Goal: Communication & Community: Answer question/provide support

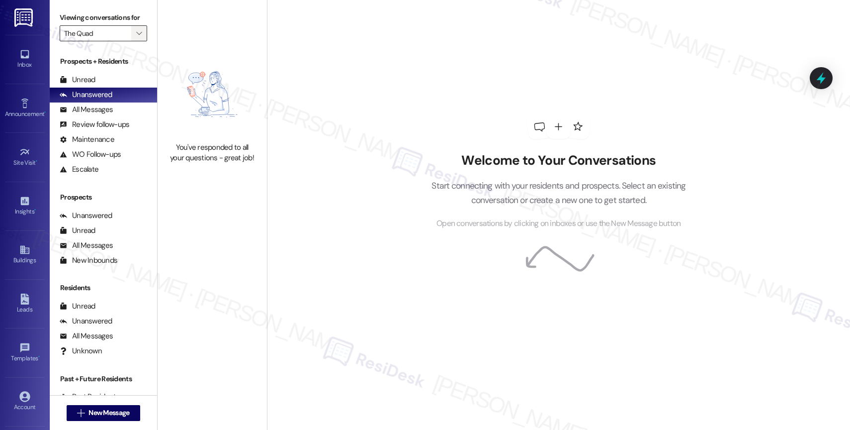
click at [134, 41] on span "" at bounding box center [138, 33] width 9 height 16
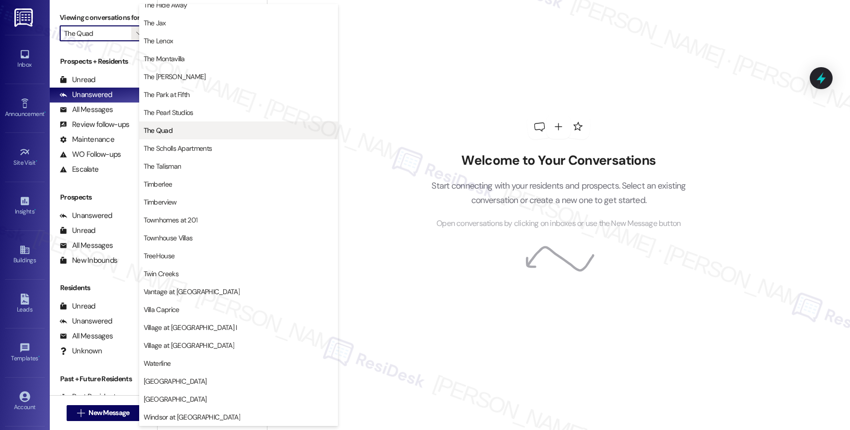
scroll to position [1787, 0]
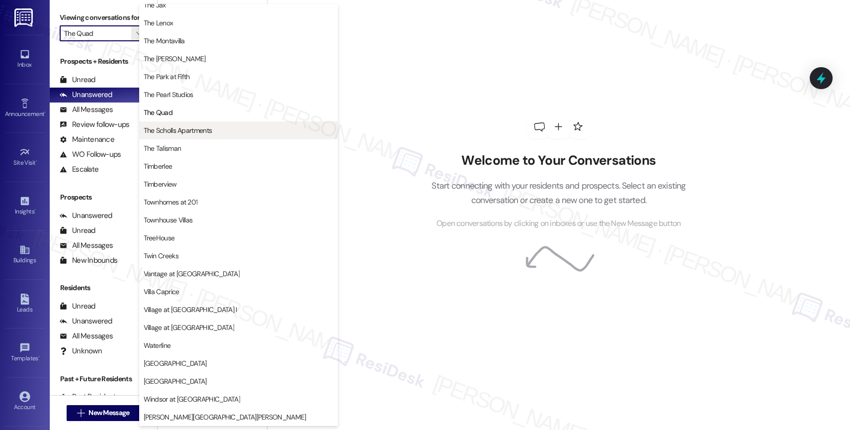
click at [200, 125] on span "The Scholls Apartments" at bounding box center [178, 130] width 69 height 10
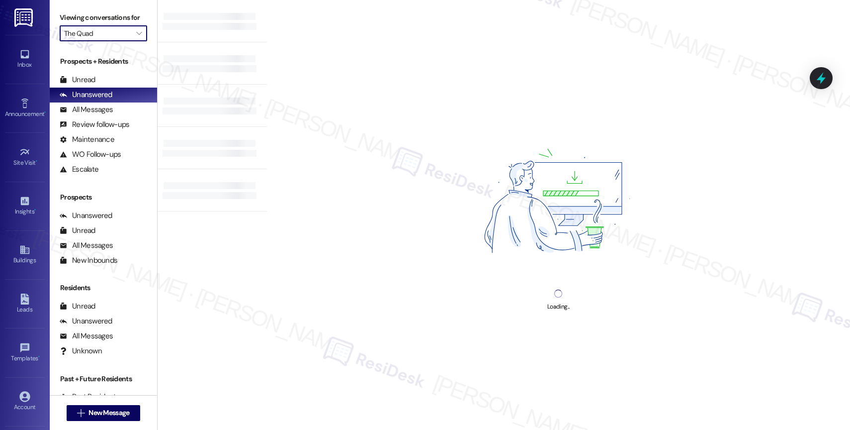
type input "The Scholls Apartments"
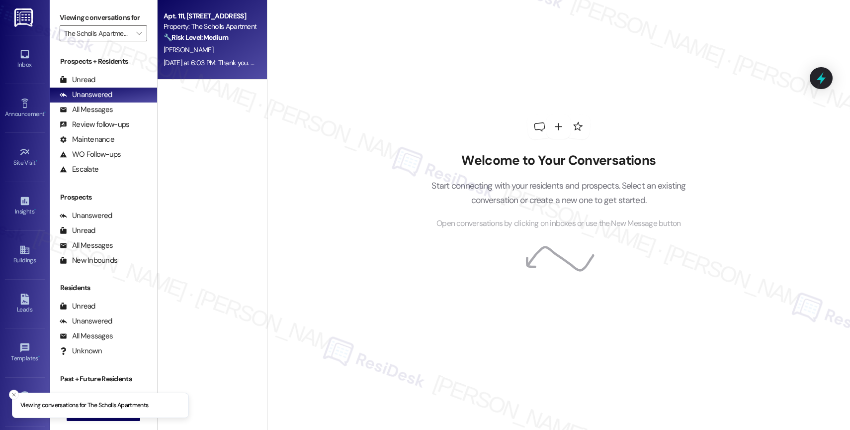
click at [196, 53] on div "[PERSON_NAME]" at bounding box center [210, 50] width 94 height 12
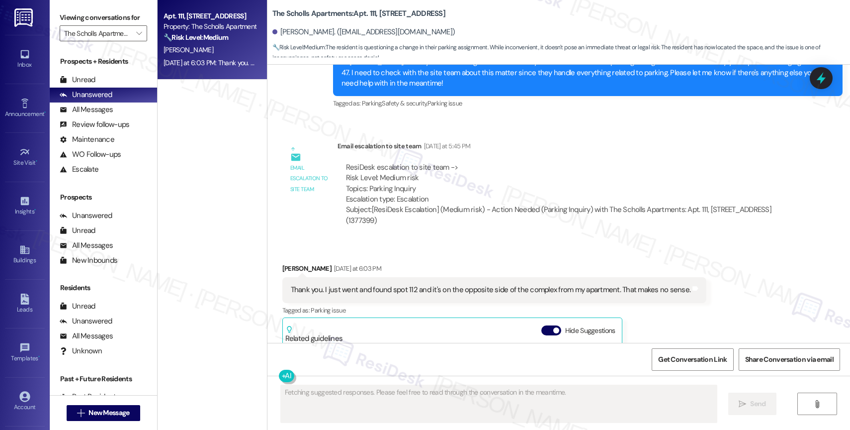
scroll to position [2200, 0]
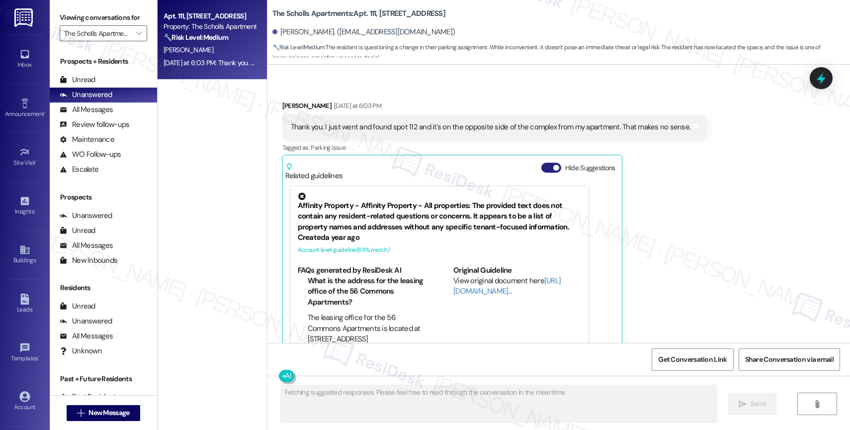
click at [542, 163] on button "Hide Suggestions" at bounding box center [552, 168] width 20 height 10
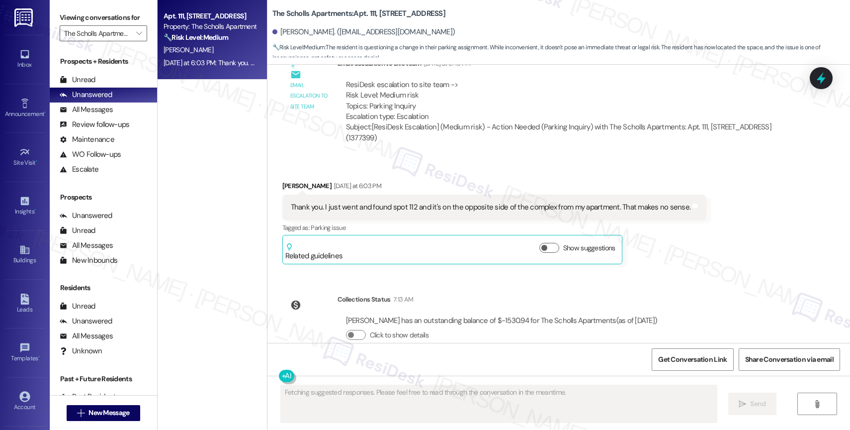
click at [484, 158] on div "Received via SMS [PERSON_NAME] [DATE] at 6:03 PM Thank you. I just went and fou…" at bounding box center [559, 214] width 583 height 113
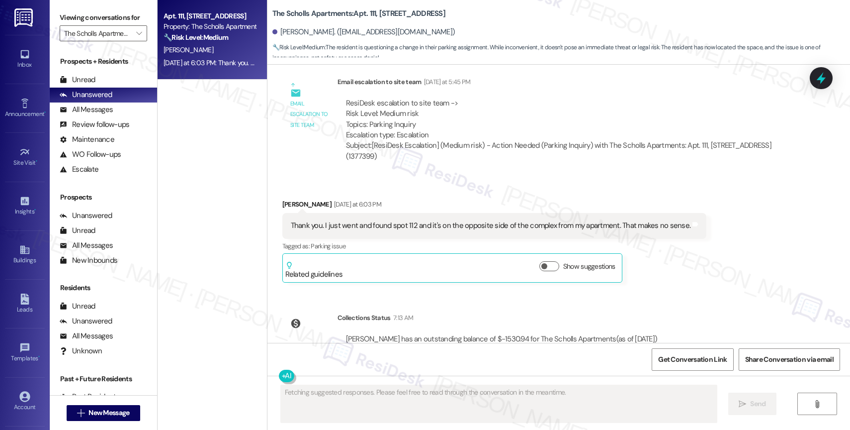
scroll to position [2020, 0]
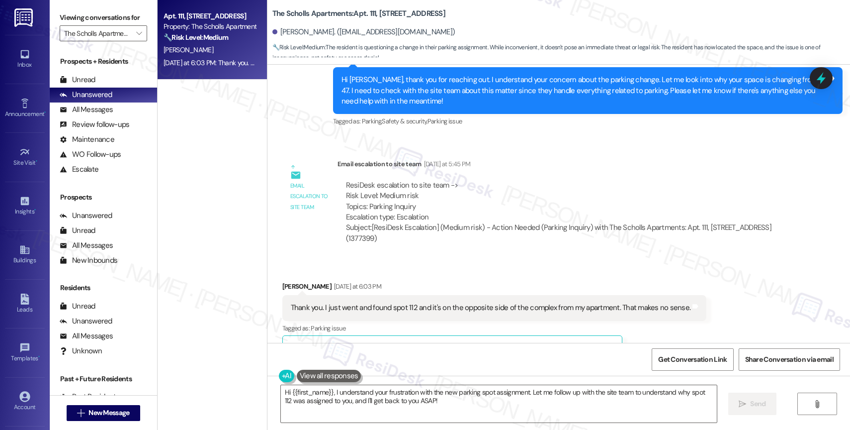
click at [452, 259] on div "Received via SMS [PERSON_NAME] [DATE] at 6:03 PM Thank you. I just went and fou…" at bounding box center [559, 315] width 583 height 113
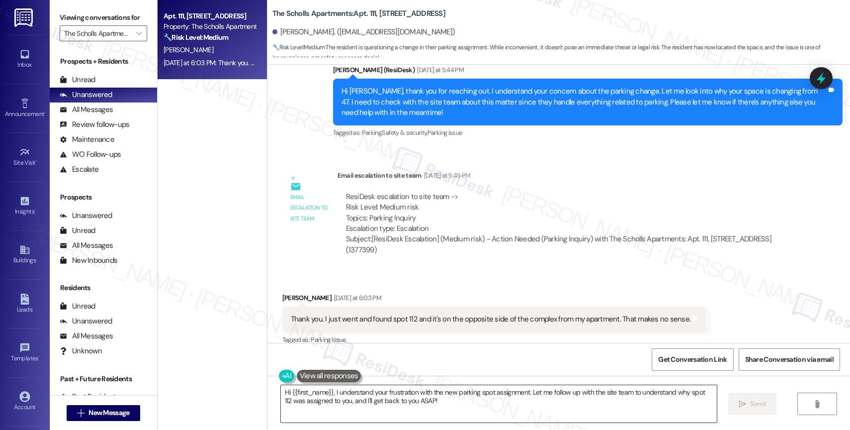
scroll to position [2008, 0]
click at [382, 406] on textarea "Hi {{first_name}}, I understand your frustration with the new parking spot assi…" at bounding box center [499, 403] width 436 height 37
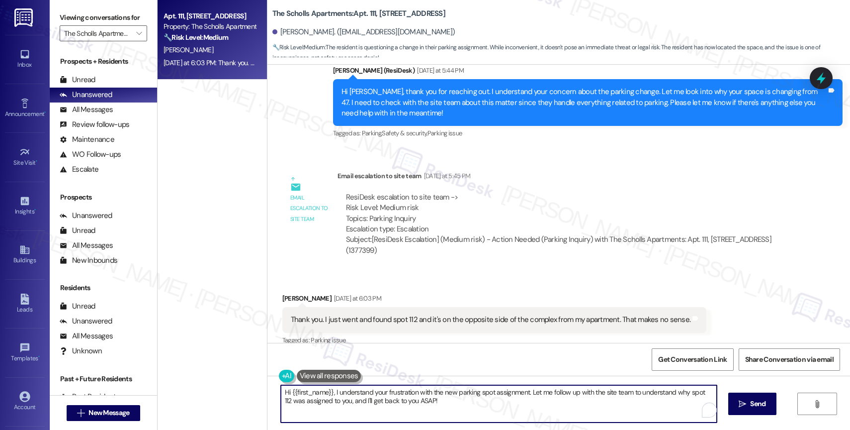
click at [382, 406] on textarea "Hi {{first_name}}, I understand your frustration with the new parking spot assi…" at bounding box center [499, 403] width 436 height 37
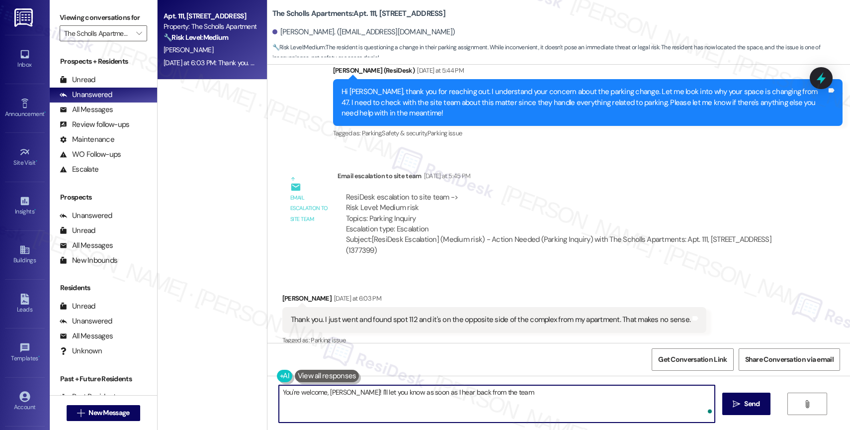
type textarea "You're welcome, [PERSON_NAME]! I'll let you know as soon as I hear back from th…"
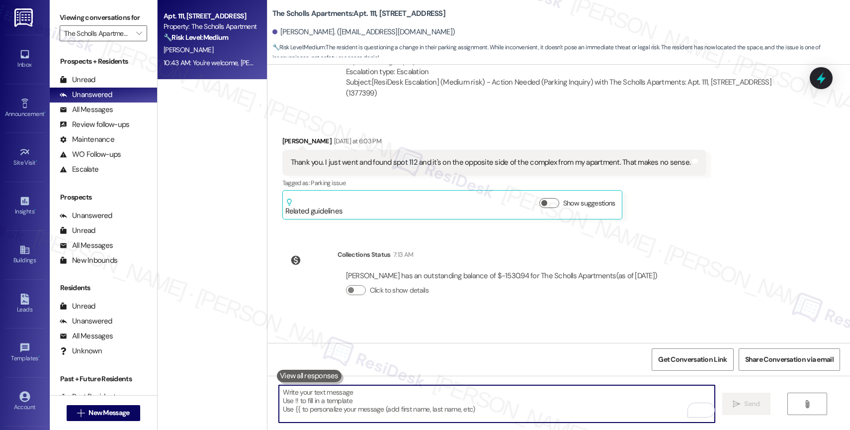
scroll to position [2189, 0]
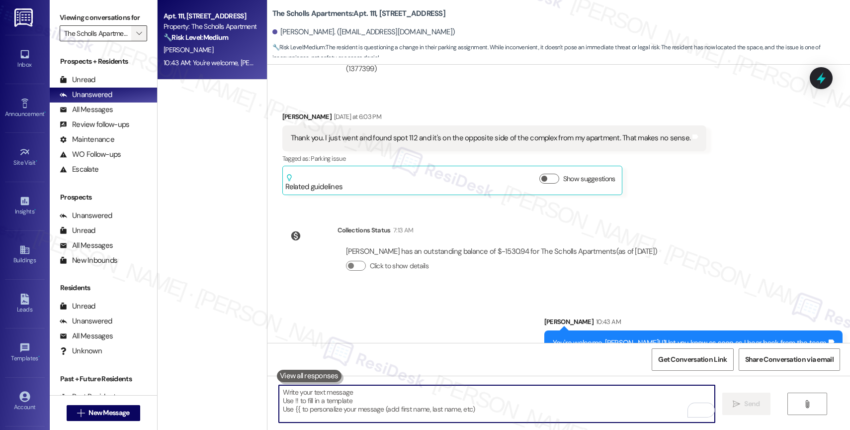
click at [136, 37] on icon "" at bounding box center [138, 33] width 5 height 8
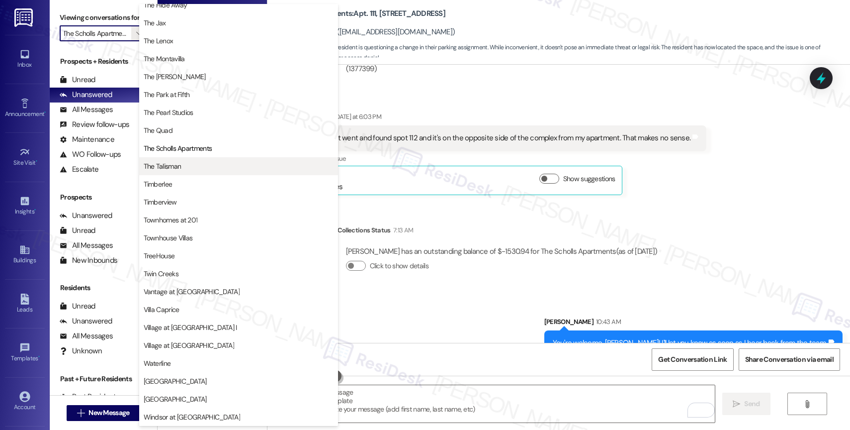
scroll to position [1787, 0]
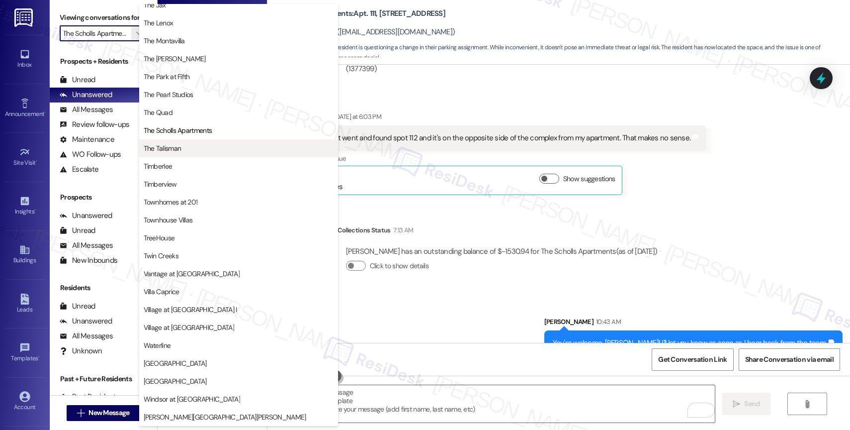
click at [196, 147] on span "The Talisman" at bounding box center [239, 148] width 190 height 10
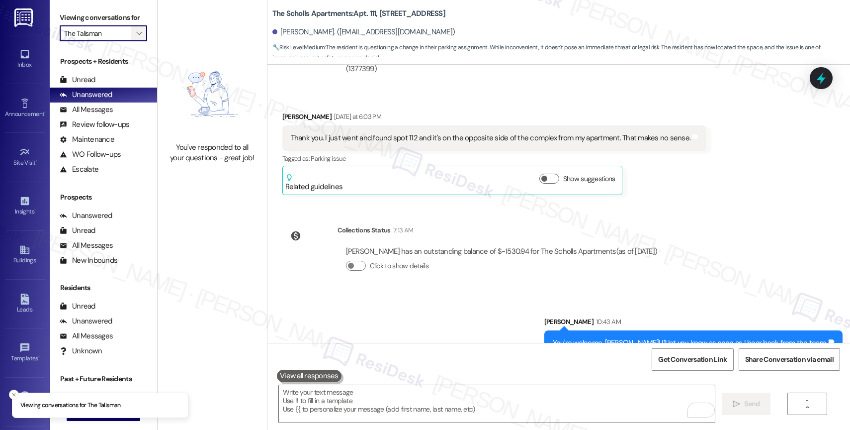
click at [136, 37] on icon "" at bounding box center [138, 33] width 5 height 8
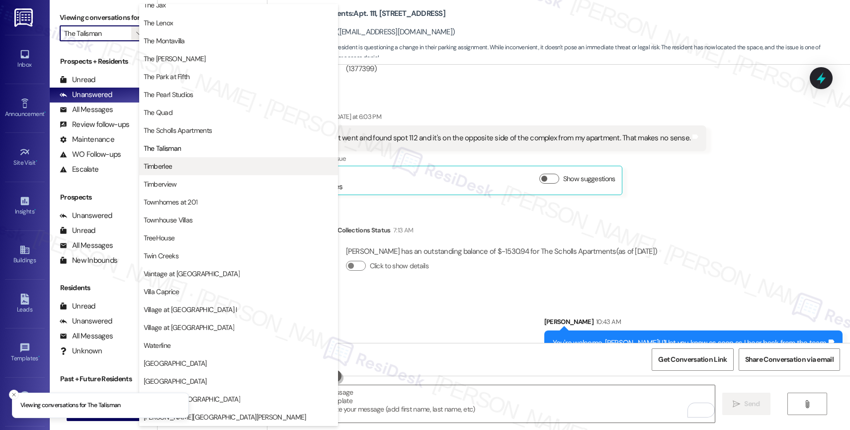
scroll to position [1787, 0]
click at [185, 166] on span "Timberlee" at bounding box center [239, 166] width 190 height 10
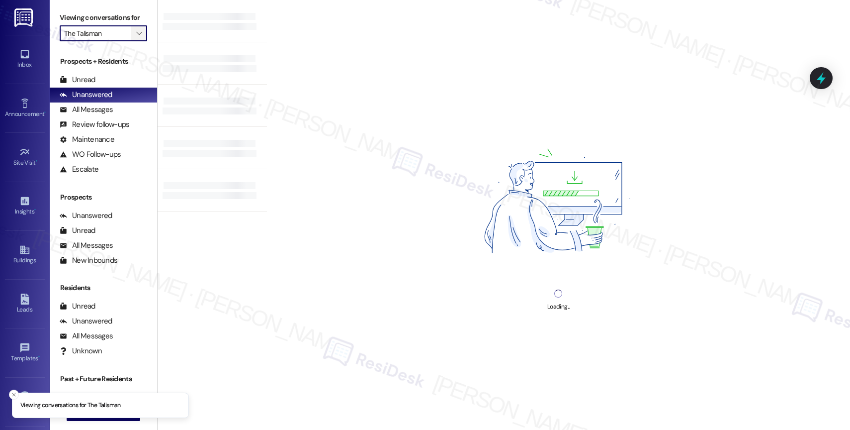
type input "Timberlee"
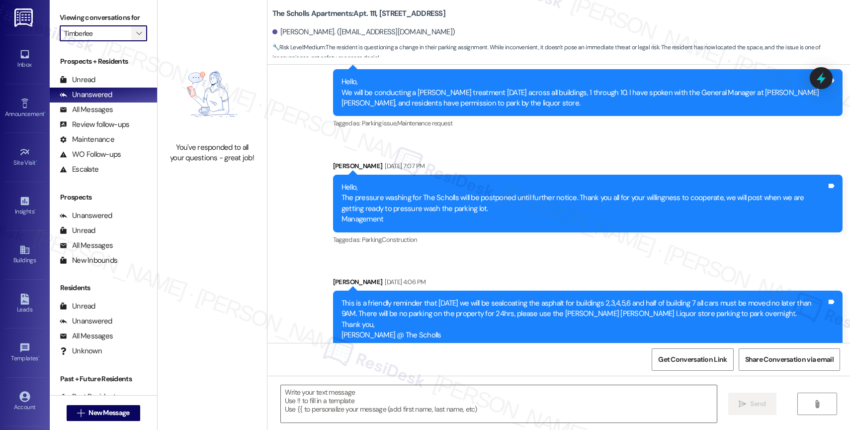
click at [136, 37] on icon "" at bounding box center [138, 33] width 5 height 8
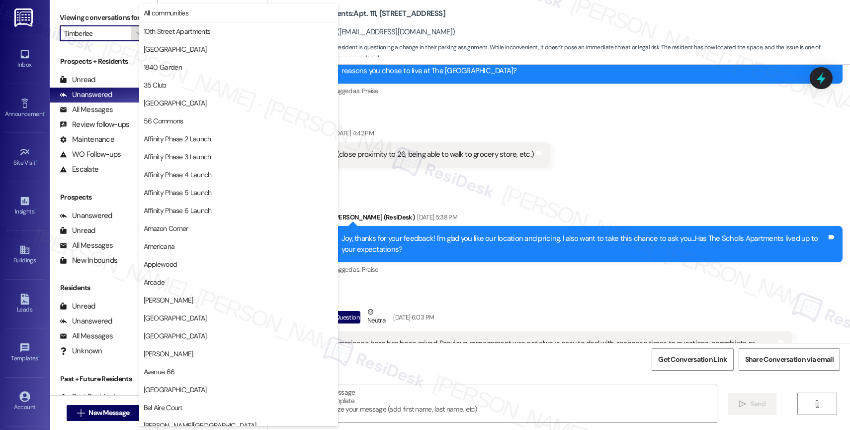
type textarea "Fetching suggested responses. Please feel free to read through the conversation…"
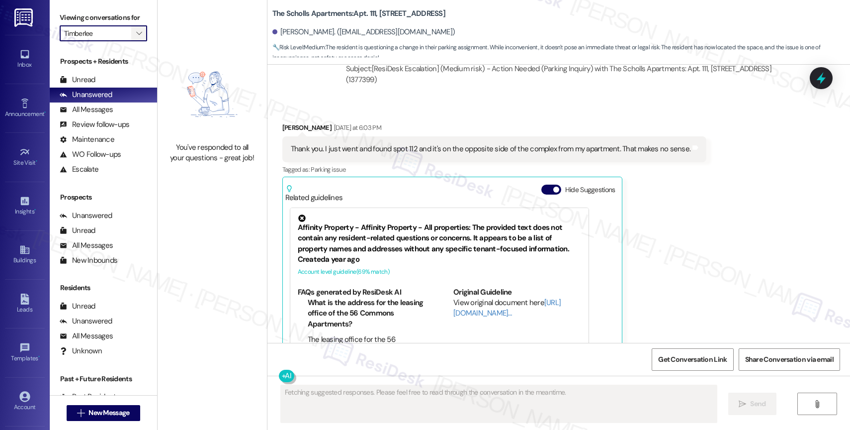
scroll to position [2200, 0]
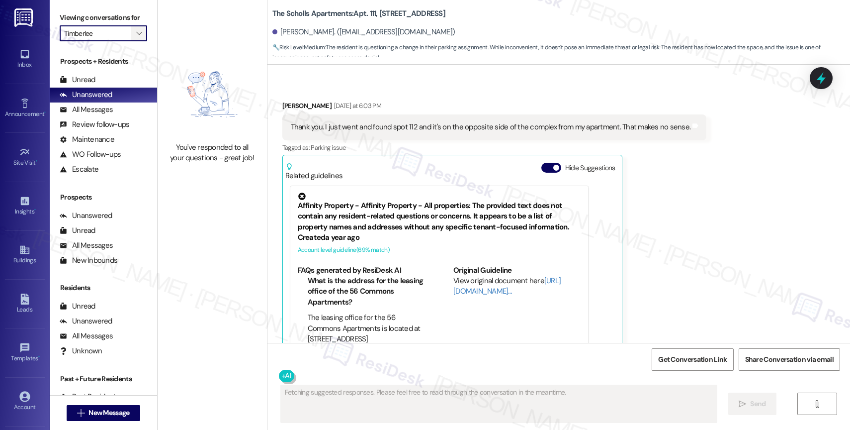
click at [136, 37] on icon "" at bounding box center [138, 33] width 5 height 8
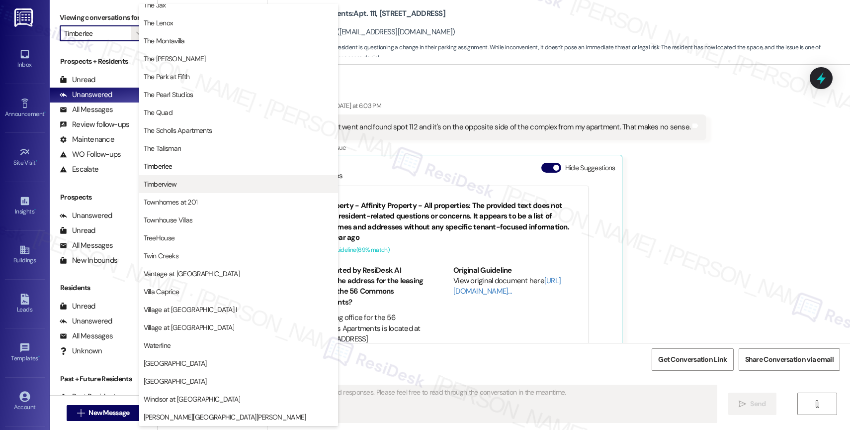
scroll to position [1787, 0]
click at [203, 180] on span "Timberview" at bounding box center [239, 184] width 190 height 10
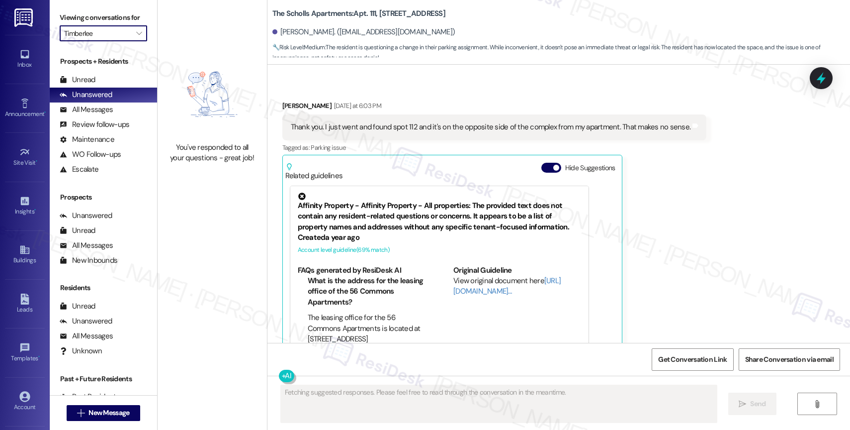
type input "Timberview"
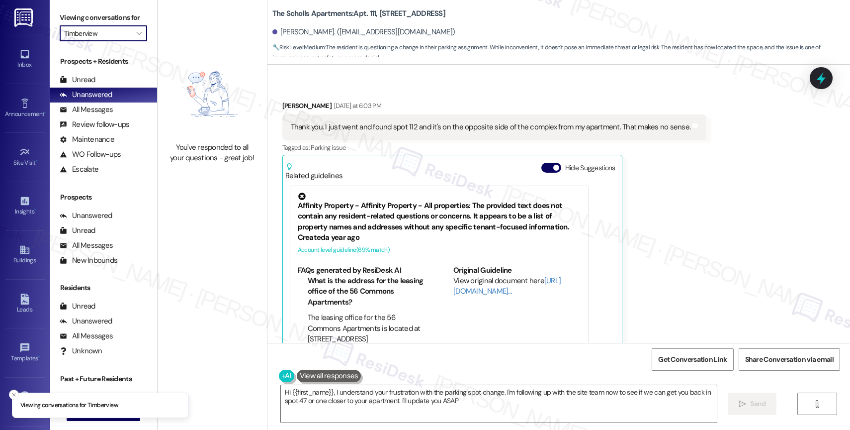
type textarea "Hi {{first_name}}, I understand your frustration with the parking spot change. …"
click at [134, 41] on span "" at bounding box center [138, 33] width 9 height 16
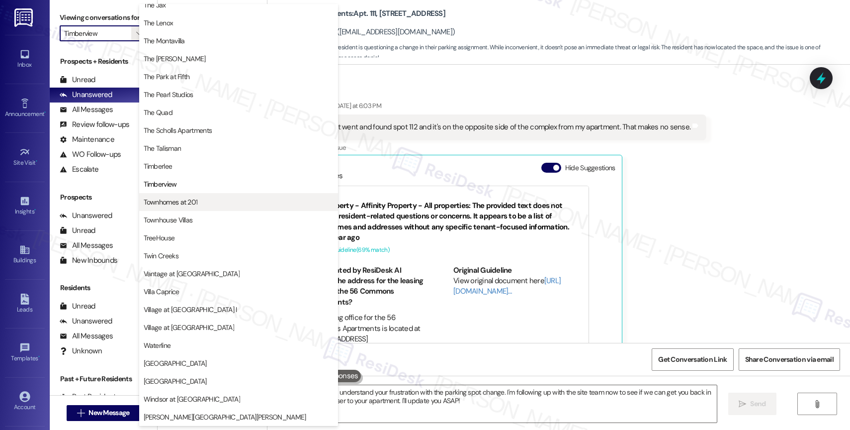
scroll to position [1787, 0]
click at [186, 206] on span "Townhomes at 201" at bounding box center [171, 202] width 54 height 10
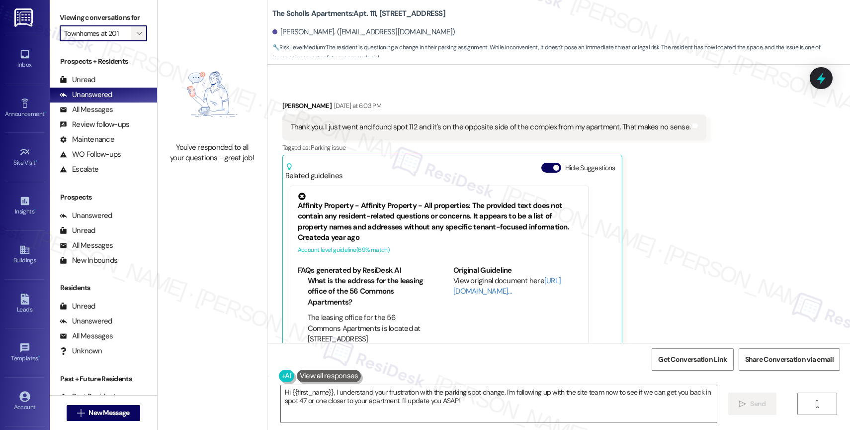
click at [134, 39] on span "" at bounding box center [138, 33] width 9 height 16
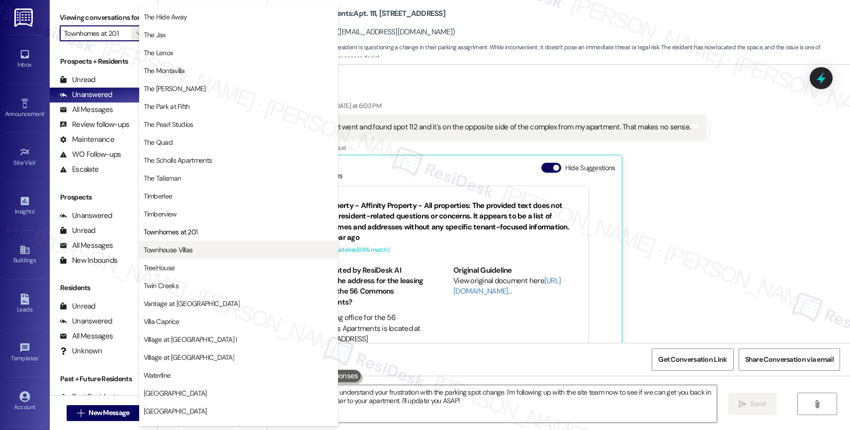
scroll to position [1811, 0]
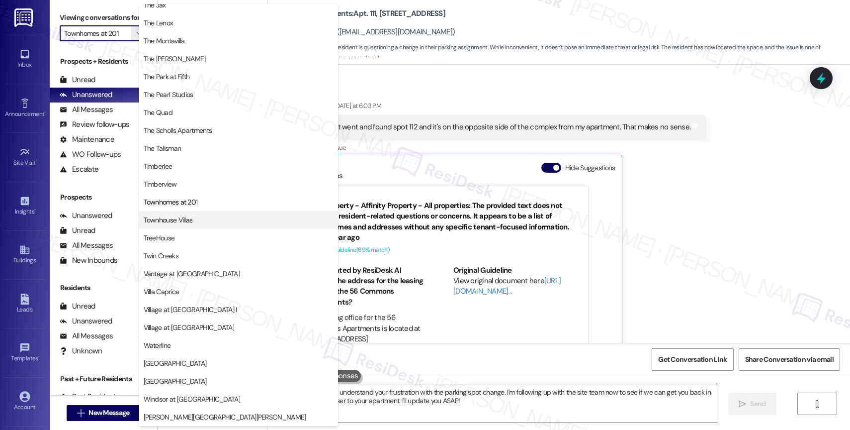
click at [182, 215] on span "Townhouse Villas" at bounding box center [168, 220] width 49 height 10
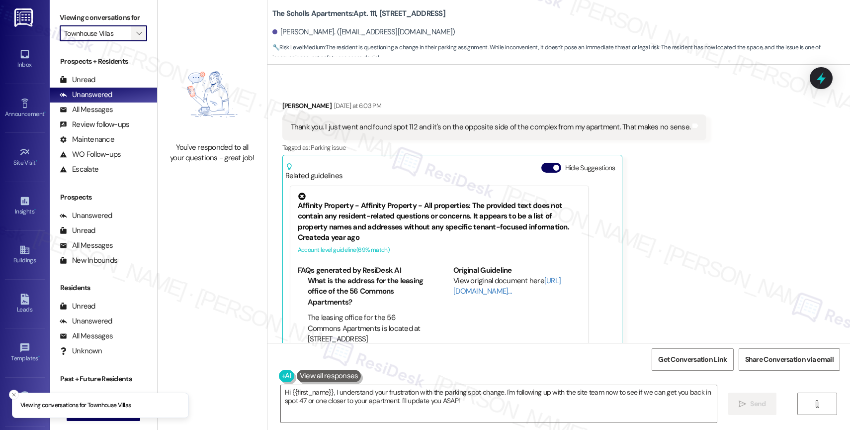
click at [136, 37] on icon "" at bounding box center [138, 33] width 5 height 8
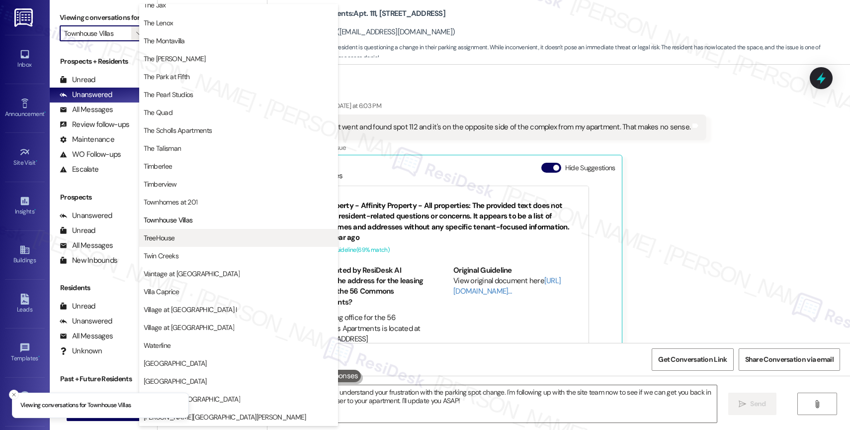
scroll to position [1789, 0]
click at [177, 237] on span "TreeHouse" at bounding box center [239, 238] width 190 height 10
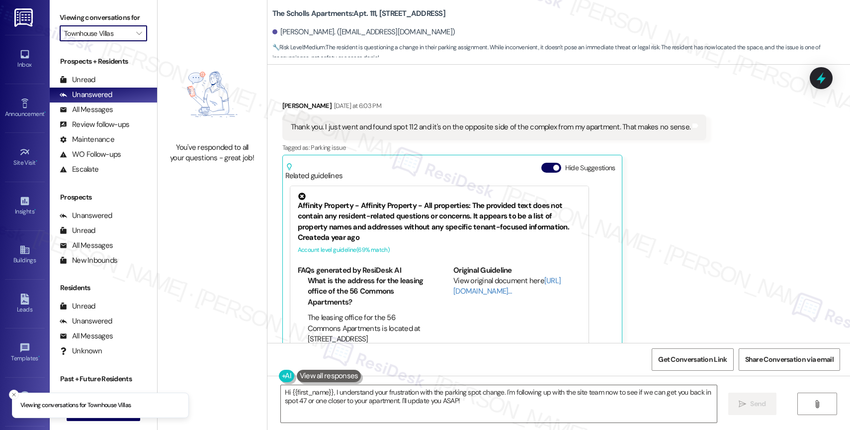
type input "TreeHouse"
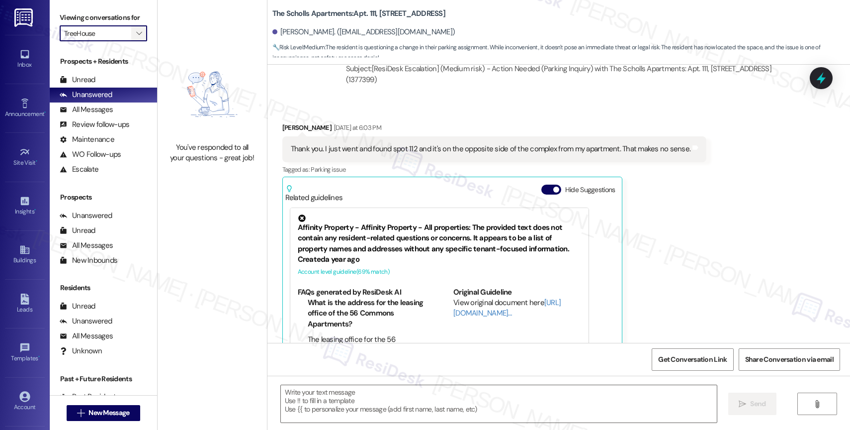
scroll to position [2200, 0]
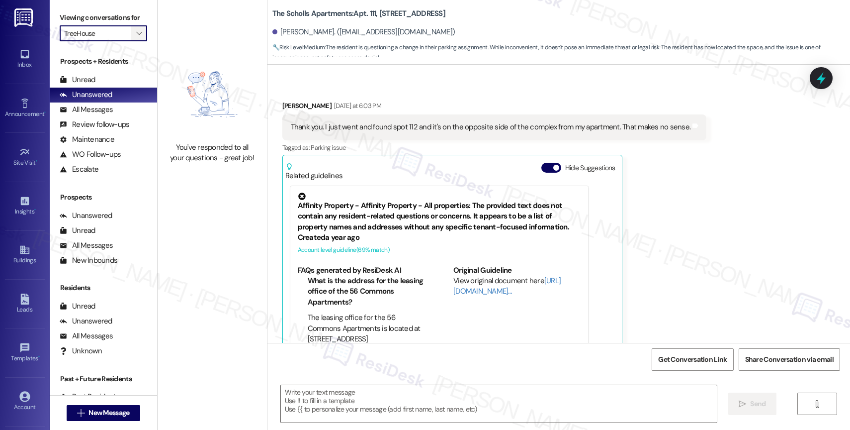
click at [136, 37] on icon "" at bounding box center [138, 33] width 5 height 8
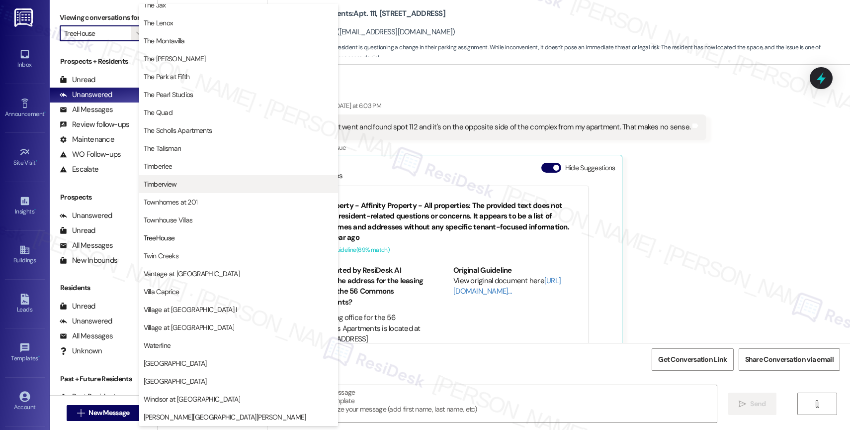
type textarea "Fetching suggested responses. Please feel free to read through the conversation…"
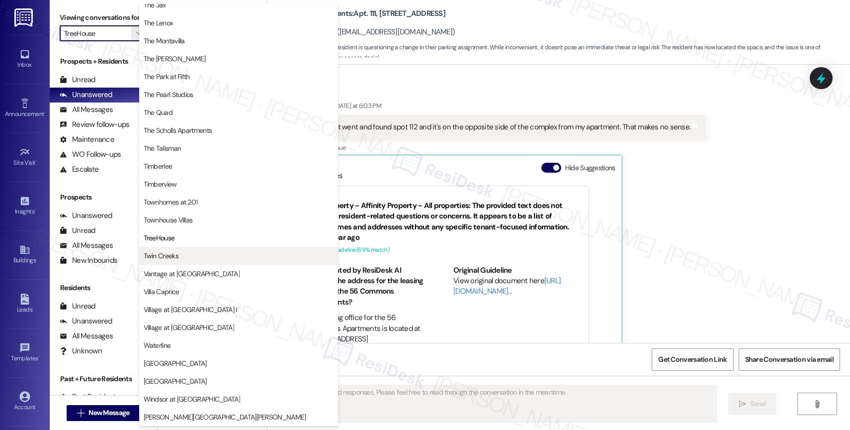
scroll to position [1791, 0]
click at [196, 252] on span "Twin Creeks" at bounding box center [239, 256] width 190 height 10
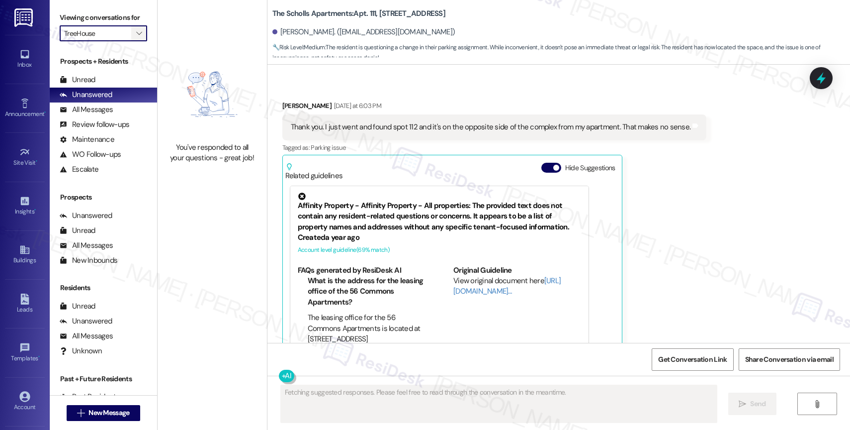
type input "Twin Creeks"
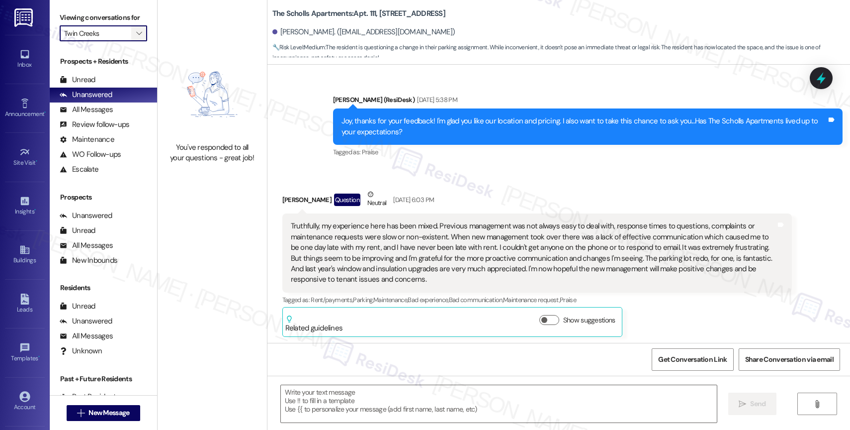
type textarea "Fetching suggested responses. Please feel free to read through the conversation…"
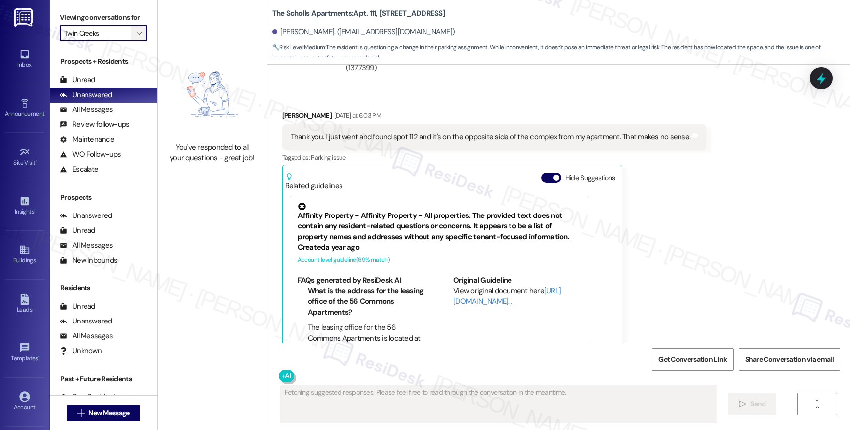
scroll to position [2200, 0]
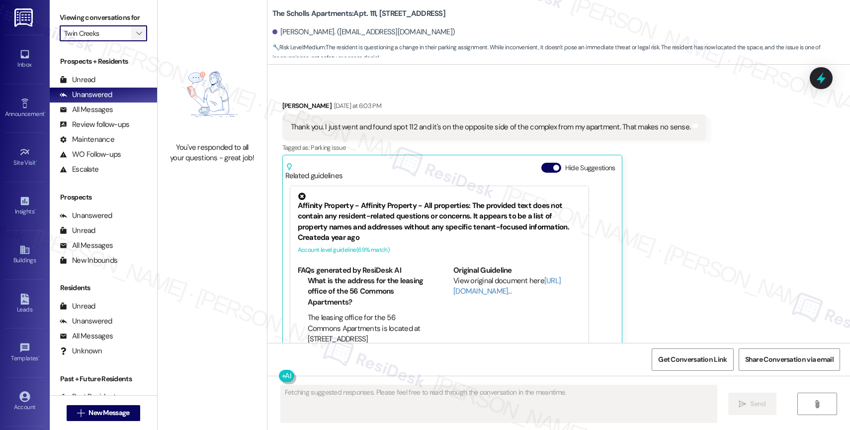
click at [136, 37] on icon "" at bounding box center [138, 33] width 5 height 8
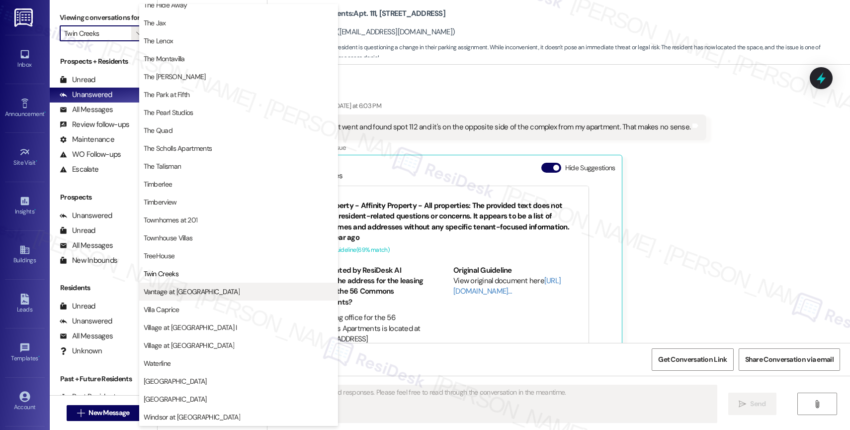
scroll to position [1787, 0]
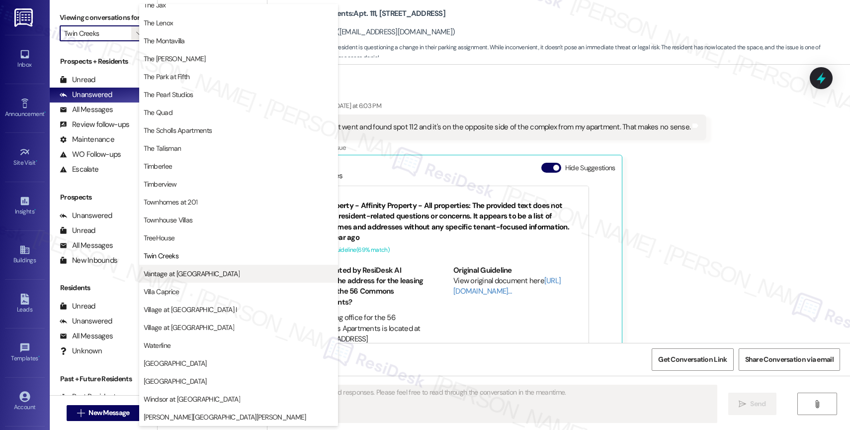
click at [175, 272] on span "Vantage at [GEOGRAPHIC_DATA]" at bounding box center [192, 274] width 96 height 10
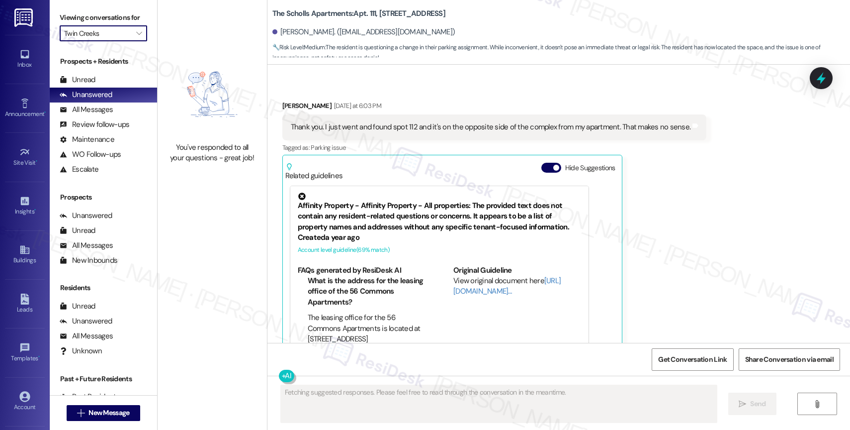
type input "Vantage at [GEOGRAPHIC_DATA]"
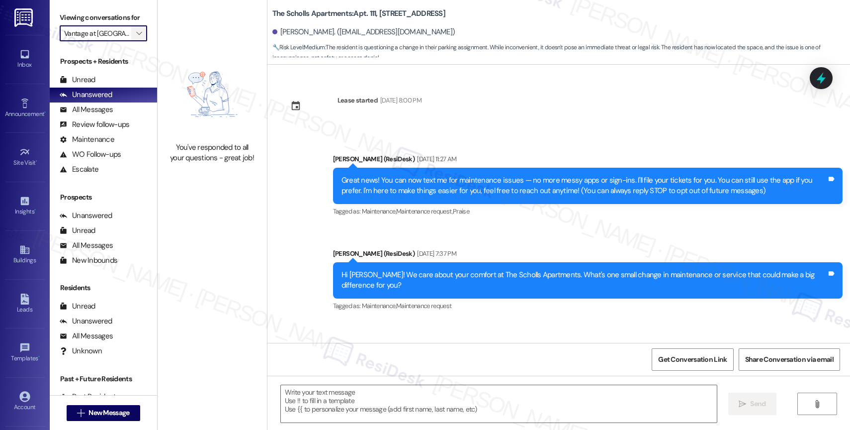
click at [136, 37] on icon "" at bounding box center [138, 33] width 5 height 8
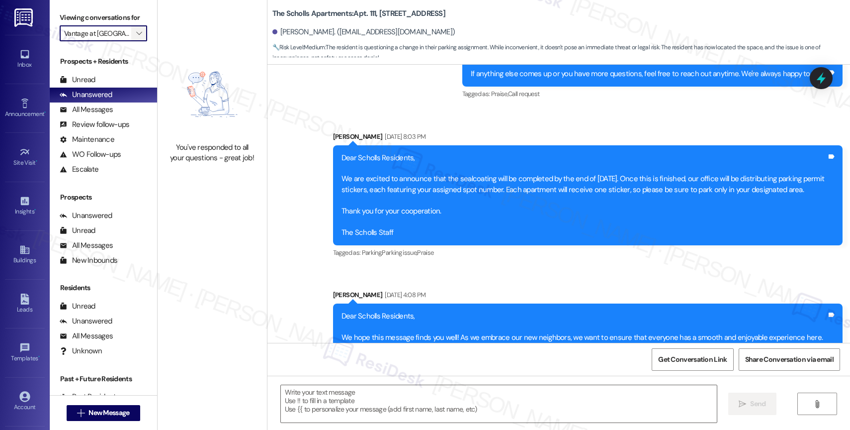
type textarea "Fetching suggested responses. Please feel free to read through the conversation…"
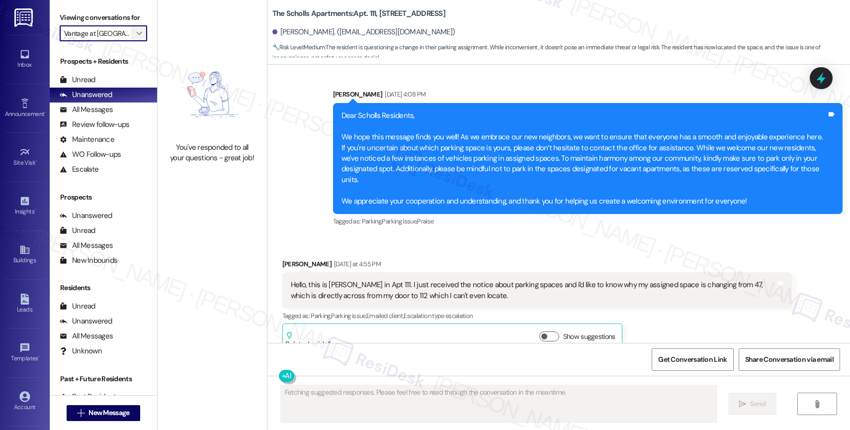
scroll to position [2200, 0]
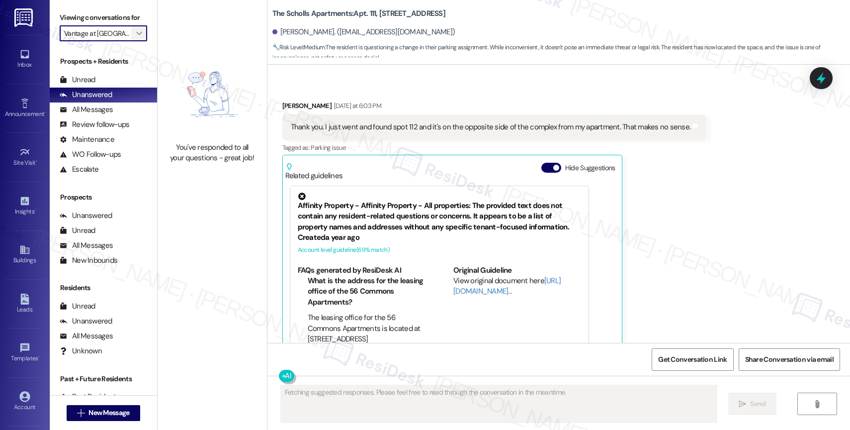
click at [136, 37] on icon "" at bounding box center [138, 33] width 5 height 8
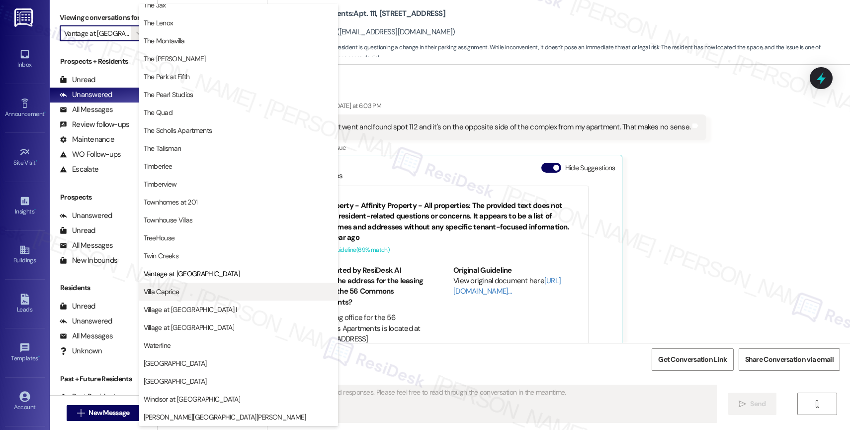
scroll to position [1813, 0]
click at [196, 288] on span "Villa Caprice" at bounding box center [239, 291] width 190 height 10
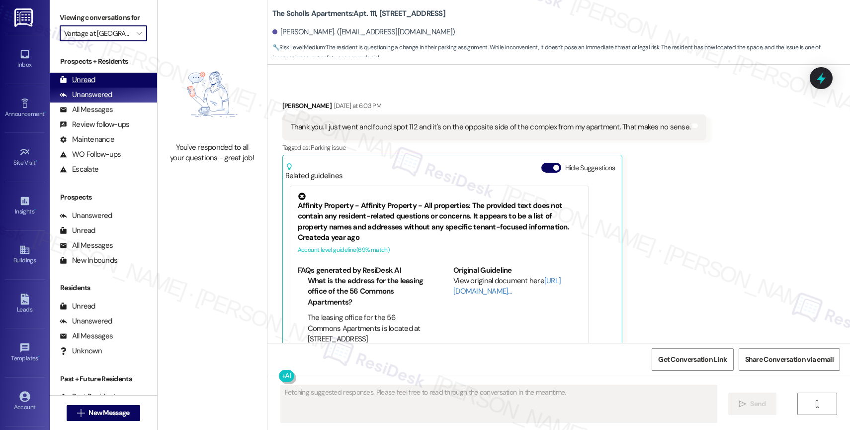
type input "Villa Caprice"
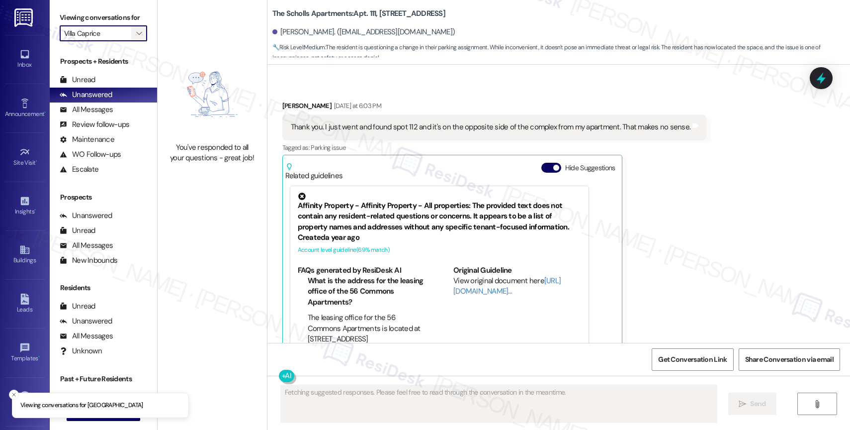
click at [136, 37] on icon "" at bounding box center [138, 33] width 5 height 8
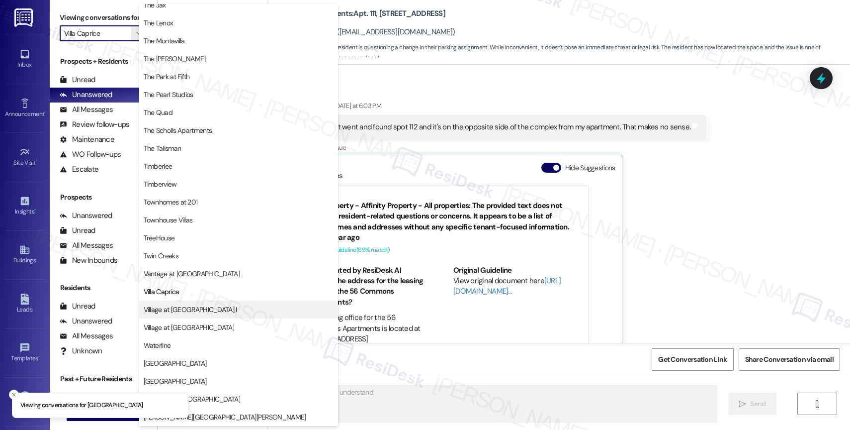
scroll to position [1813, 0]
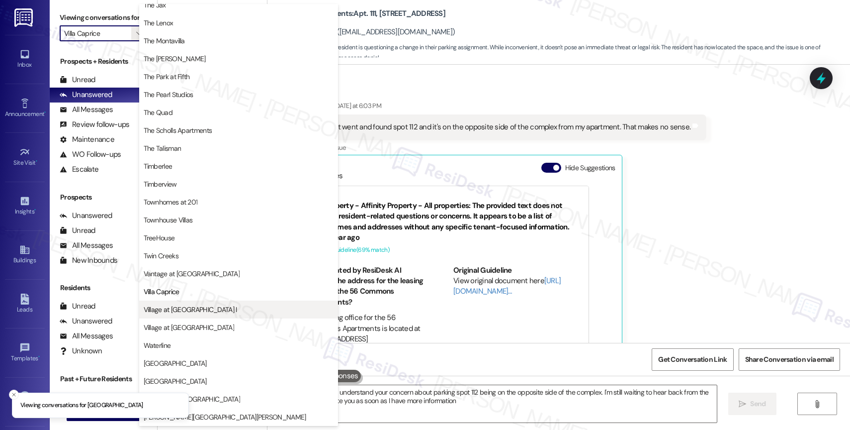
type textarea "Hi {{first_name}}, I understand your concern about parking spot 112 being on th…"
click at [189, 313] on span "Village at [GEOGRAPHIC_DATA] I" at bounding box center [190, 309] width 93 height 10
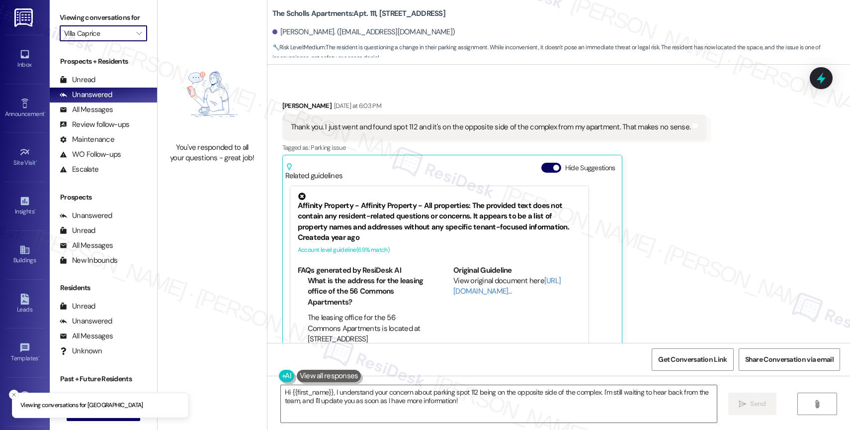
type input "Village at [GEOGRAPHIC_DATA] I"
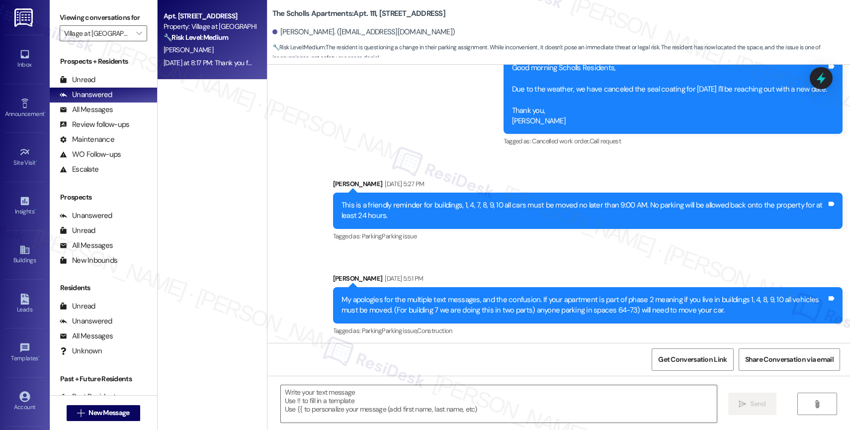
click at [197, 43] on div "Apt. [STREET_ADDRESS] Property: Village at [GEOGRAPHIC_DATA] I 🔧 Risk Level: Me…" at bounding box center [210, 27] width 94 height 34
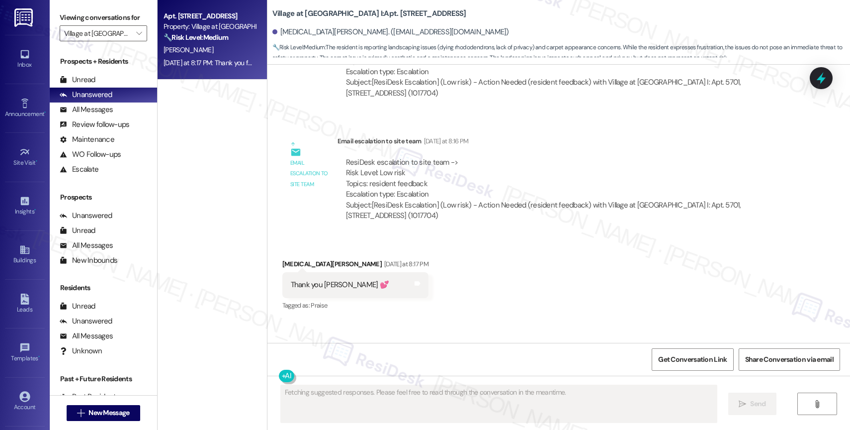
scroll to position [4003, 0]
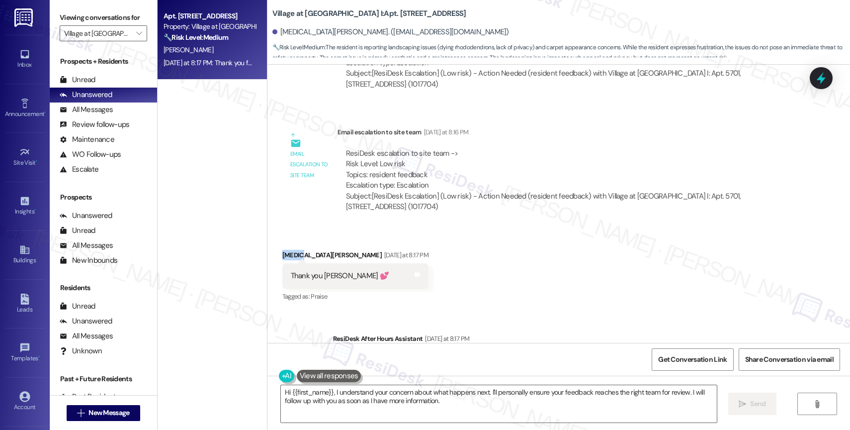
drag, startPoint x: 292, startPoint y: 190, endPoint x: 270, endPoint y: 188, distance: 22.0
click at [275, 242] on div "Received via SMS [MEDICAL_DATA][PERSON_NAME] [DATE] at 8:17 PM Thank you [PERSO…" at bounding box center [355, 276] width 161 height 69
copy div "[MEDICAL_DATA]"
click at [509, 227] on div "Received via SMS [MEDICAL_DATA][PERSON_NAME] [DATE] at 8:17 PM Thank you [PERSO…" at bounding box center [559, 269] width 583 height 84
click at [389, 401] on textarea "Hi {{first_name}}, I understand your concern about what happens next. I'll pers…" at bounding box center [499, 403] width 436 height 37
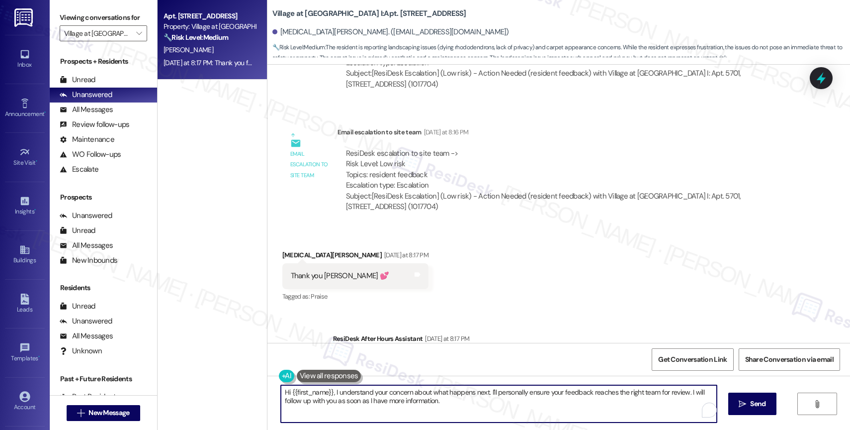
click at [389, 401] on textarea "Hi {{first_name}}, I understand your concern about what happens next. I'll pers…" at bounding box center [499, 403] width 436 height 37
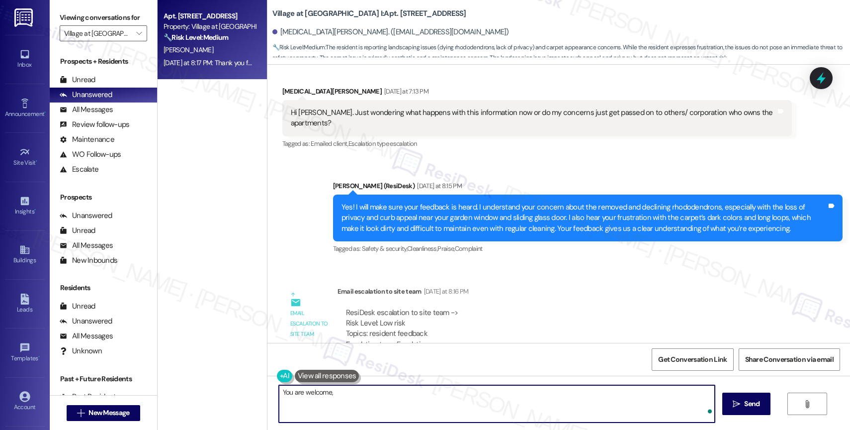
paste textarea "[MEDICAL_DATA]"
type textarea "You are welcome, [MEDICAL_DATA]!"
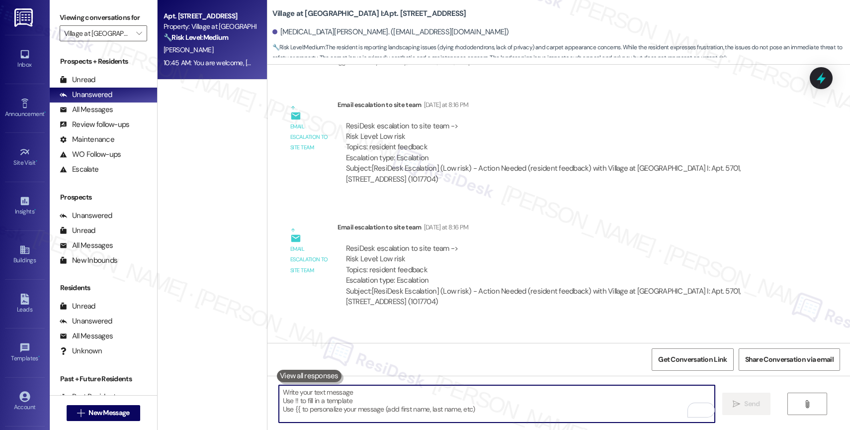
scroll to position [4073, 0]
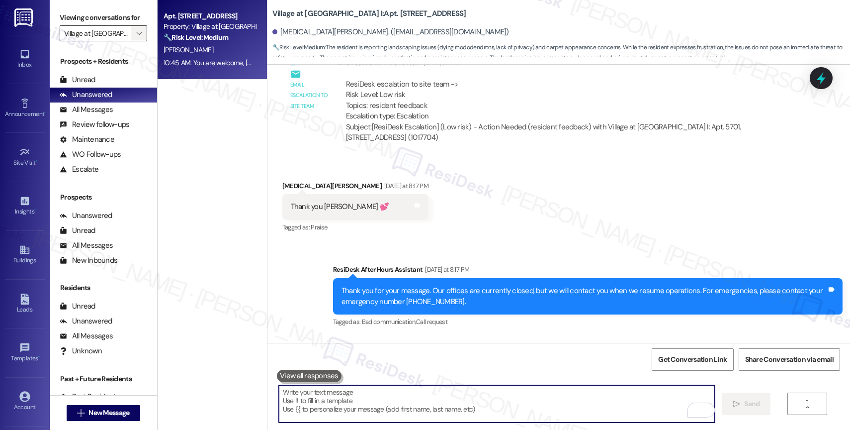
click at [134, 39] on span "" at bounding box center [138, 33] width 9 height 16
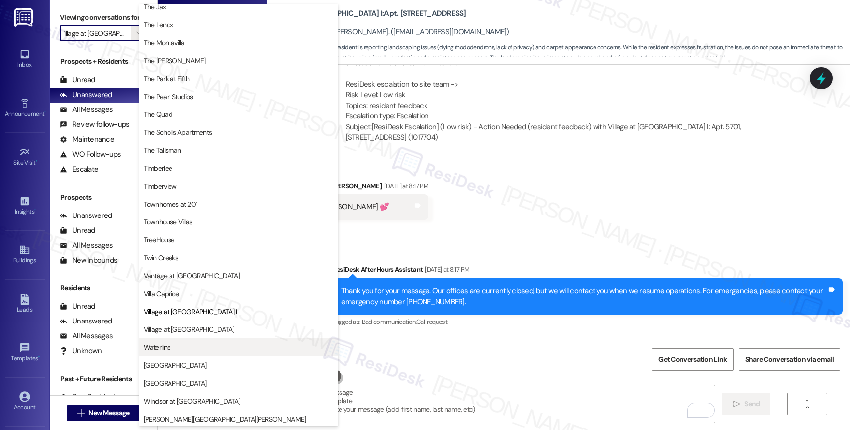
scroll to position [1789, 0]
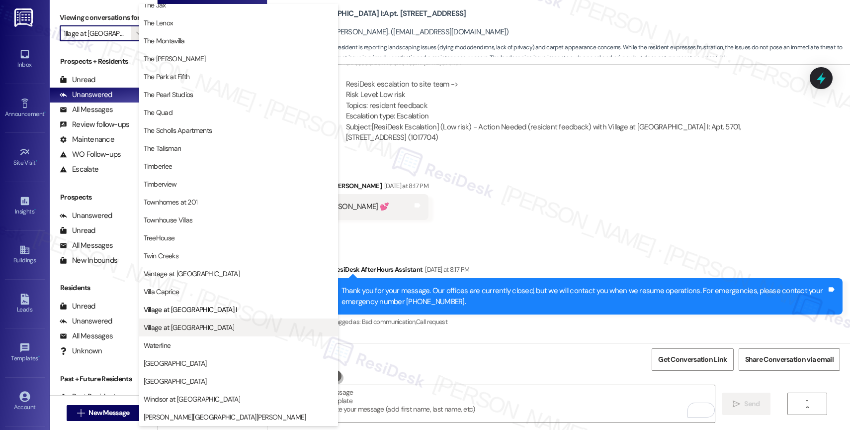
click at [212, 326] on span "Village at [GEOGRAPHIC_DATA]" at bounding box center [239, 327] width 190 height 10
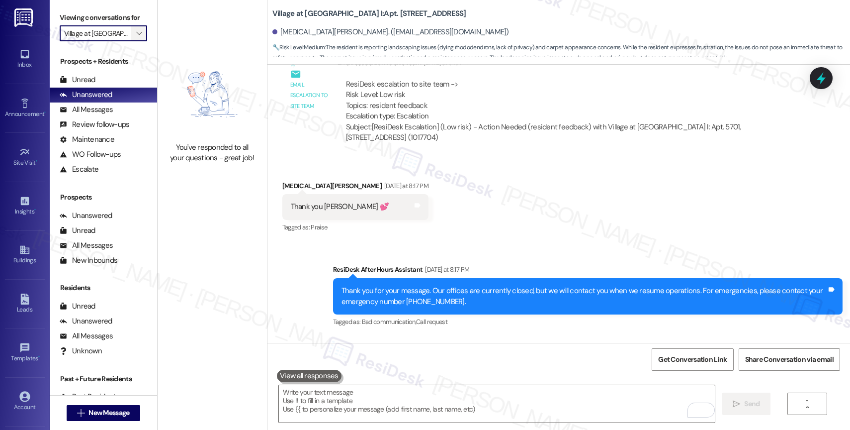
click at [134, 40] on span "" at bounding box center [138, 33] width 9 height 16
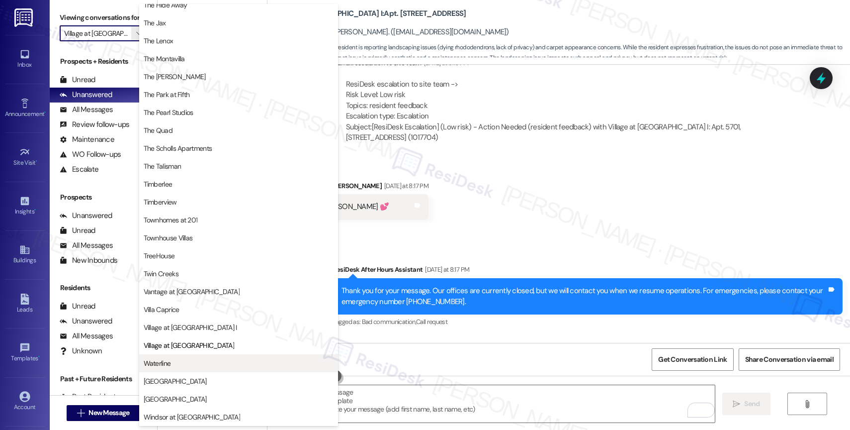
scroll to position [1787, 0]
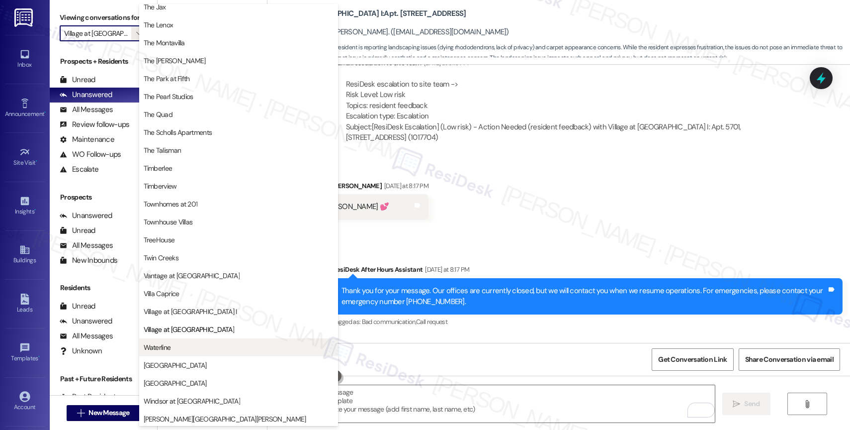
click at [196, 338] on button "Waterline" at bounding box center [238, 347] width 199 height 18
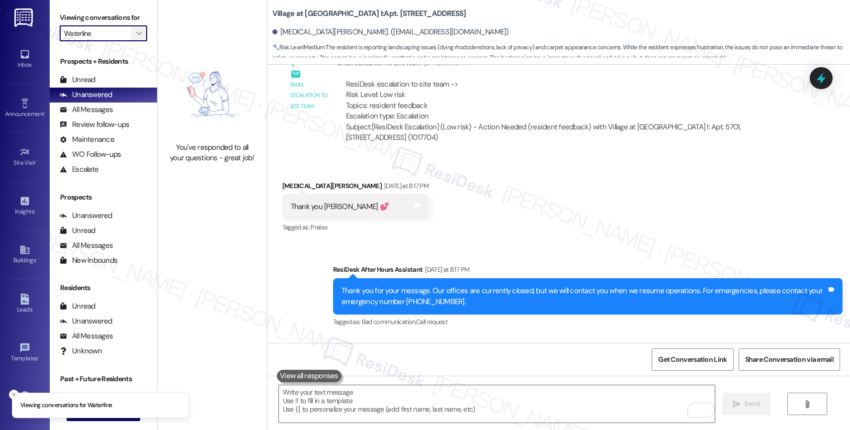
click at [136, 37] on icon "" at bounding box center [138, 33] width 5 height 8
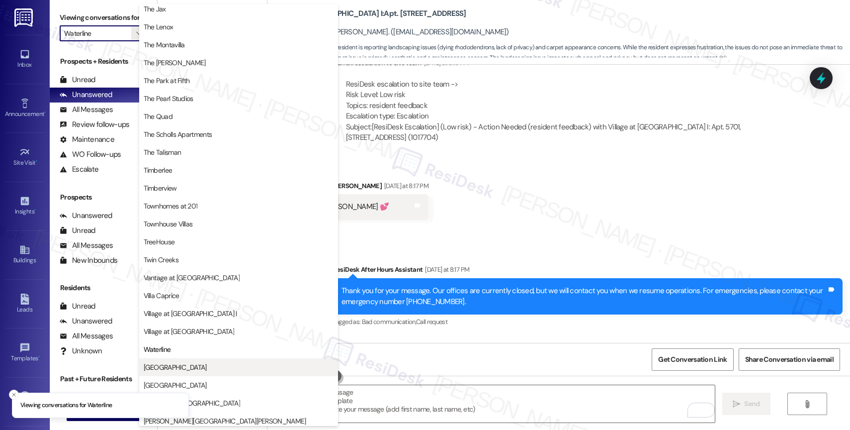
scroll to position [1791, 0]
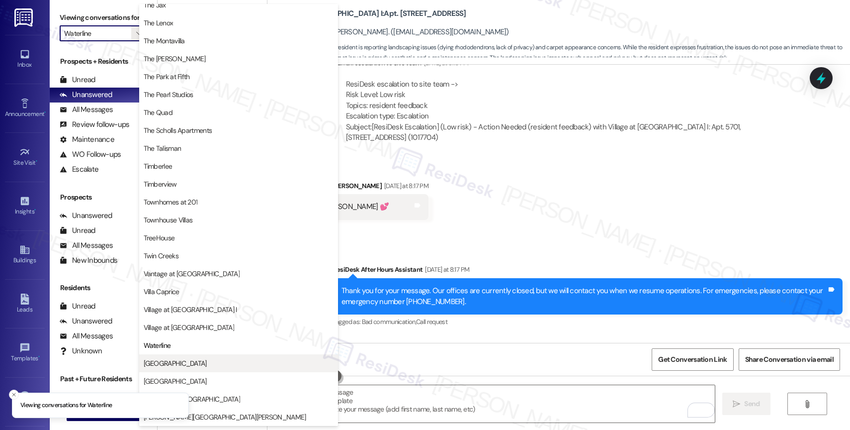
click at [195, 364] on span "[GEOGRAPHIC_DATA]" at bounding box center [239, 363] width 190 height 10
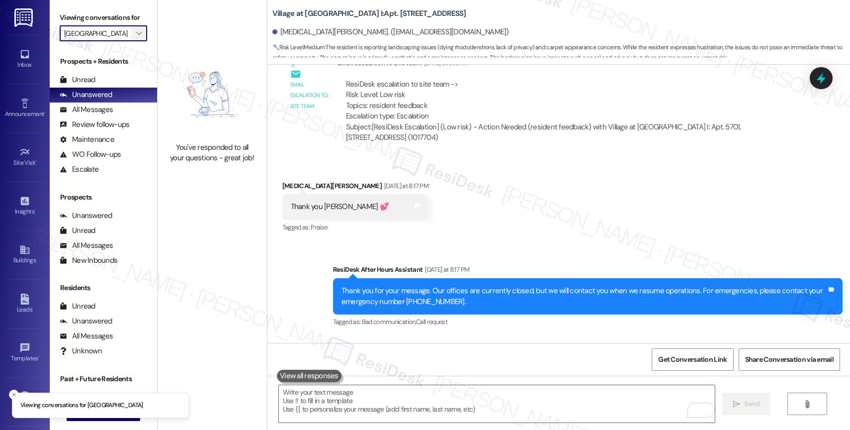
click at [136, 37] on icon "" at bounding box center [138, 33] width 5 height 8
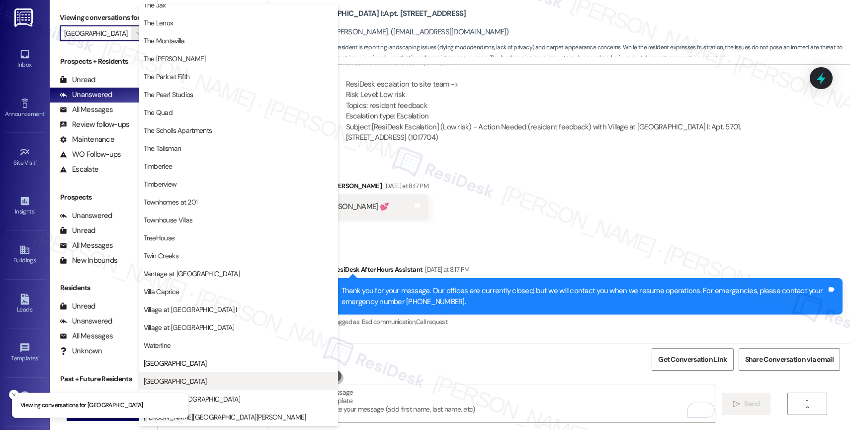
scroll to position [1787, 0]
click at [217, 382] on span "[GEOGRAPHIC_DATA]" at bounding box center [239, 381] width 190 height 10
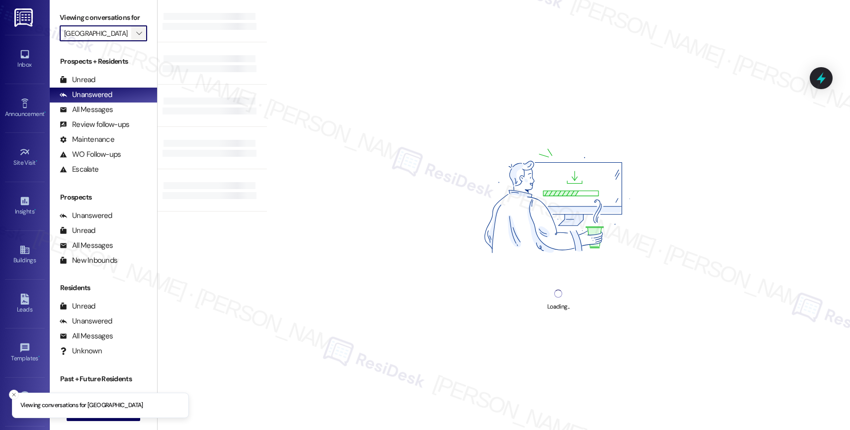
type input "[GEOGRAPHIC_DATA]"
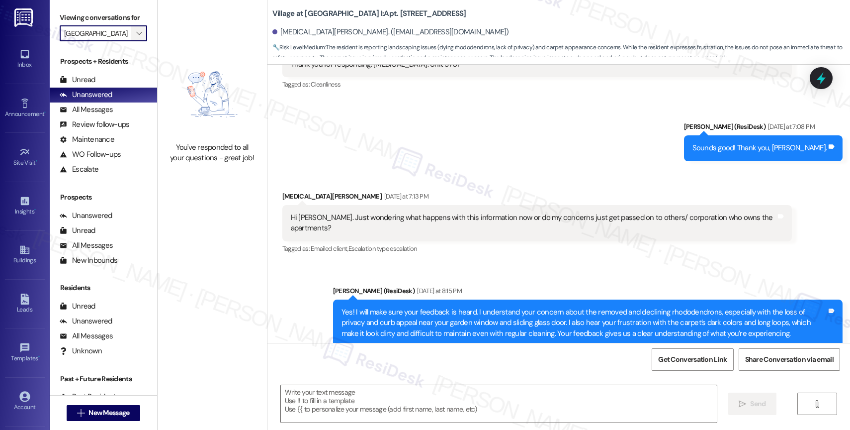
scroll to position [3908, 0]
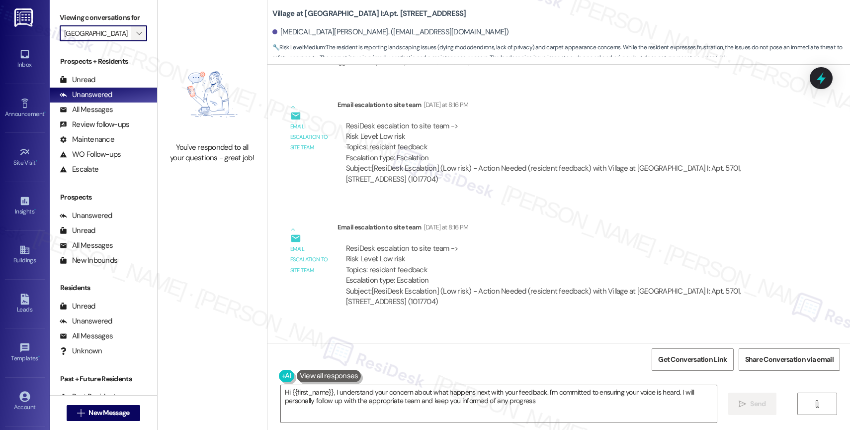
type textarea "Hi {{first_name}}, I understand your concern about what happens next with your …"
click at [242, 59] on img at bounding box center [213, 94] width 88 height 86
click at [136, 37] on icon "" at bounding box center [138, 33] width 5 height 8
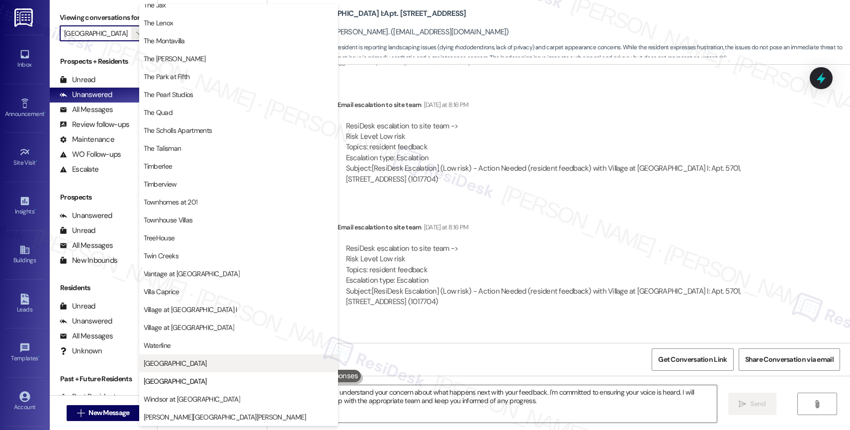
scroll to position [1799, 0]
click at [206, 393] on button "Windsor at [GEOGRAPHIC_DATA]" at bounding box center [238, 399] width 199 height 18
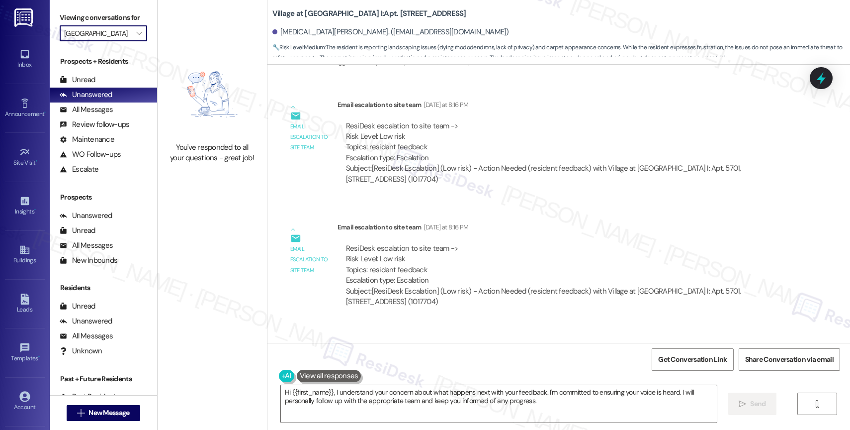
type input "Windsor at [GEOGRAPHIC_DATA]"
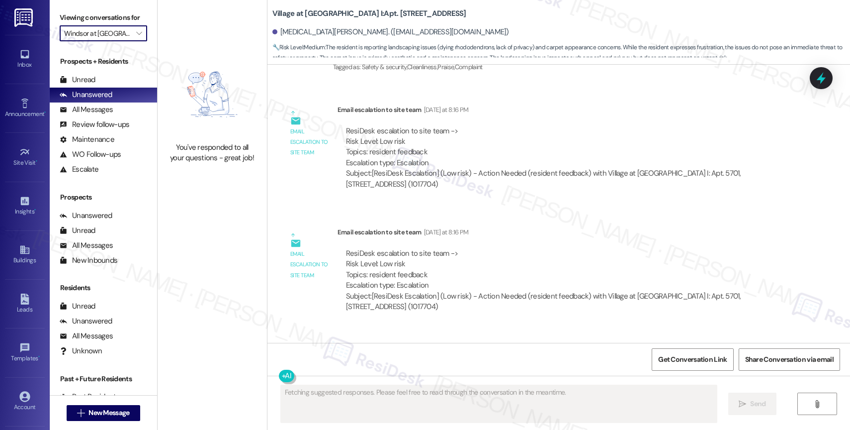
scroll to position [3908, 0]
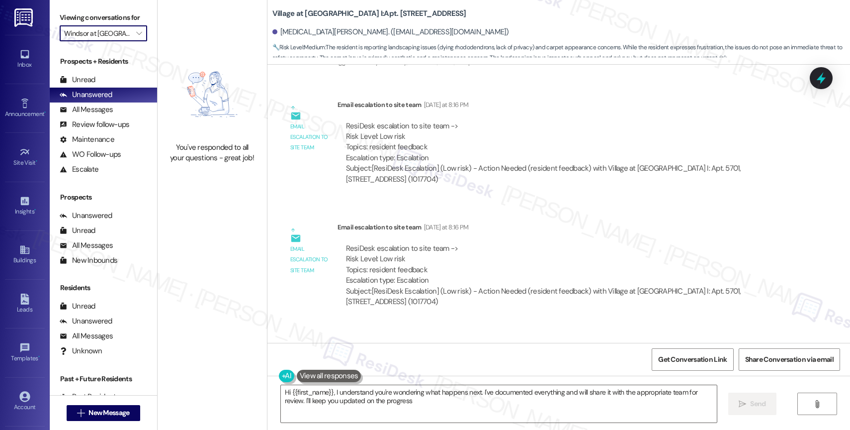
type textarea "Hi {{first_name}}, I understand you're wondering what happens next. I've docume…"
click at [227, 223] on div "You've responded to all your questions - great job!" at bounding box center [212, 215] width 109 height 430
click at [231, 238] on div "You've responded to all your questions - great job!" at bounding box center [212, 215] width 109 height 430
click at [235, 214] on div "You've responded to all your questions - great job!" at bounding box center [212, 107] width 109 height 215
click at [224, 216] on div "You've responded to all your questions - great job!" at bounding box center [212, 215] width 109 height 430
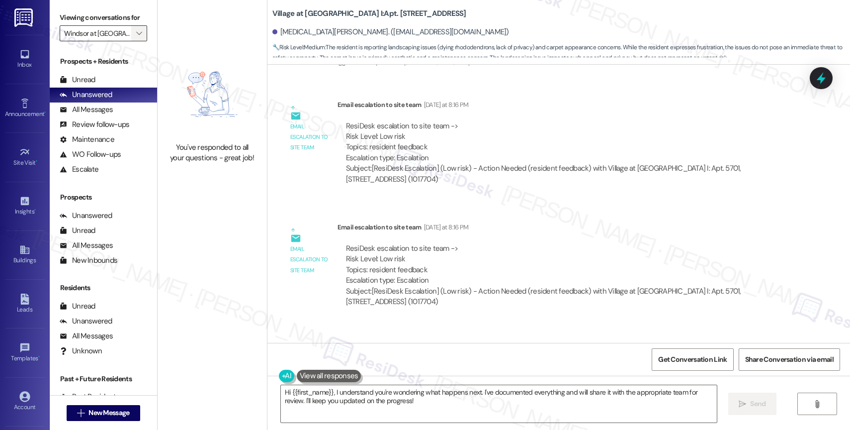
click at [136, 37] on icon "" at bounding box center [138, 33] width 5 height 8
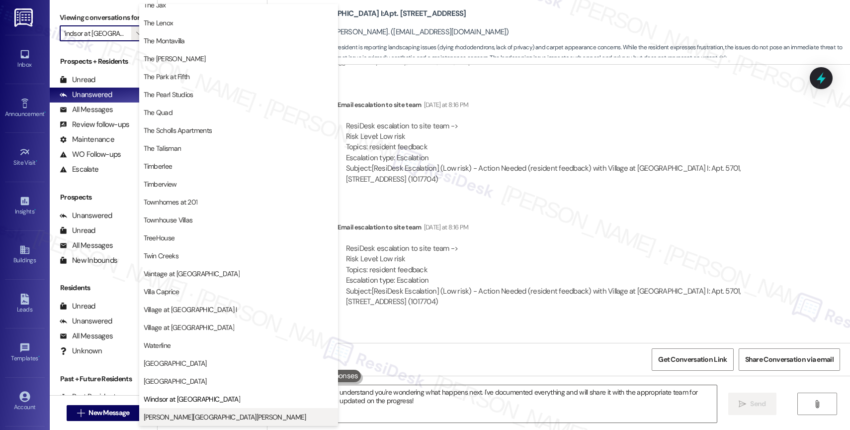
scroll to position [1807, 0]
click at [180, 412] on span "[PERSON_NAME][GEOGRAPHIC_DATA][PERSON_NAME]" at bounding box center [225, 417] width 163 height 10
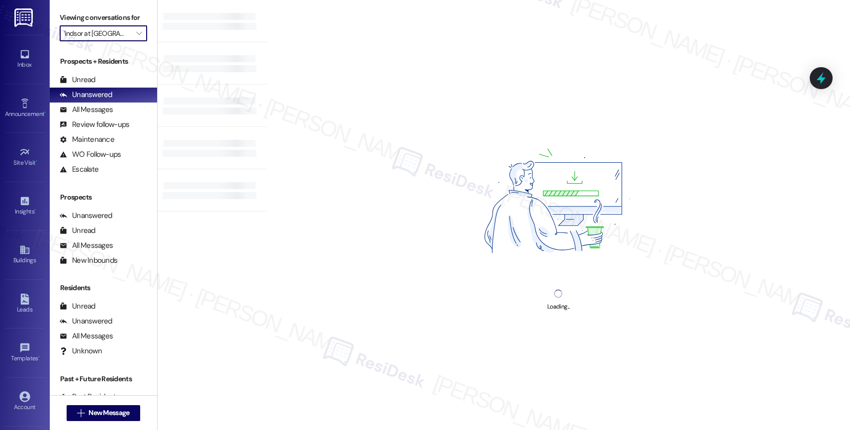
type input "[PERSON_NAME][GEOGRAPHIC_DATA][PERSON_NAME]"
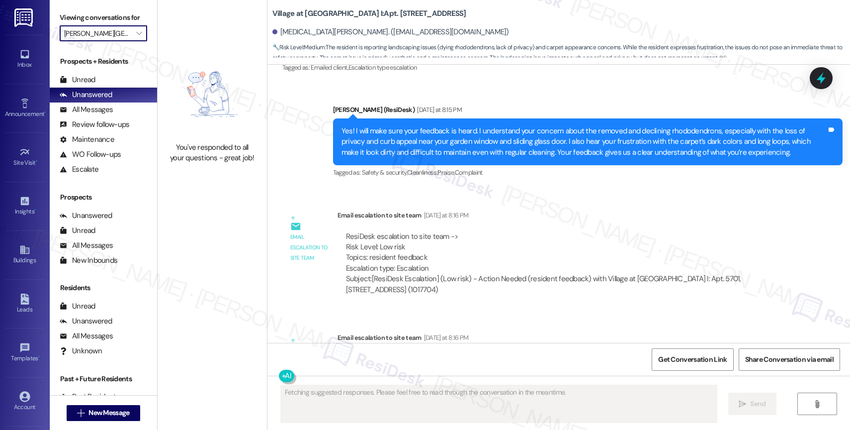
scroll to position [3908, 0]
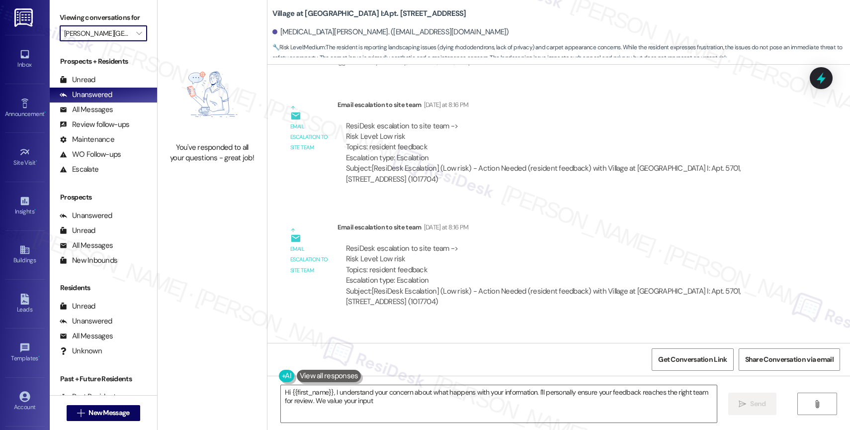
type textarea "Hi {{first_name}}, I understand your concern about what happens with your infor…"
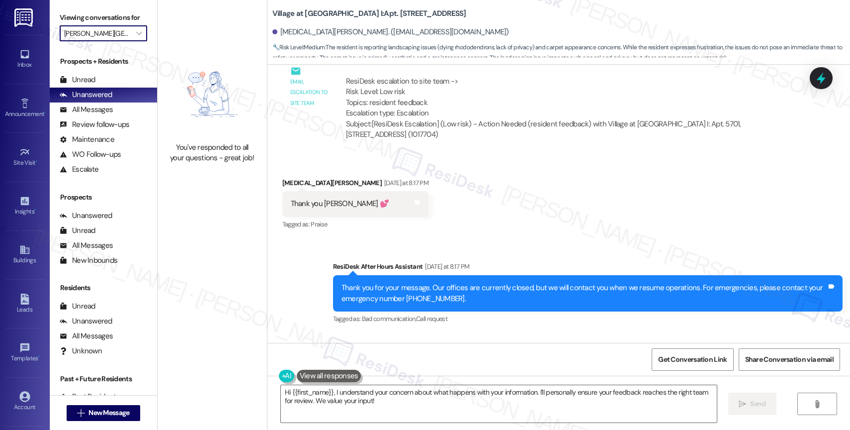
scroll to position [4087, 0]
